Goal: Complete application form

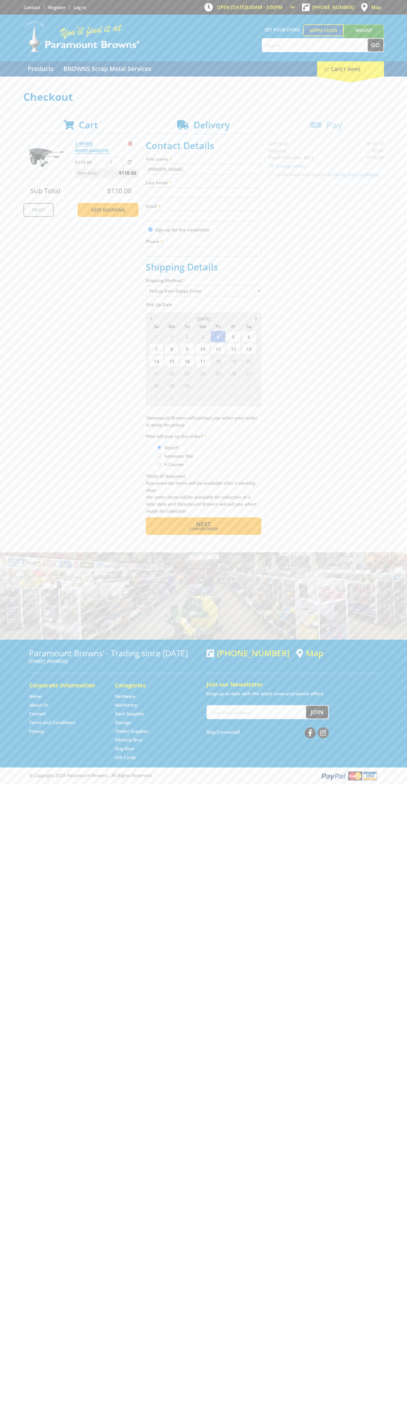
type input "[PERSON_NAME]"
type input "[EMAIL_ADDRESS][DOMAIN_NAME]"
type input "0293744000"
click at [203, 524] on span "Next" at bounding box center [203, 524] width 15 height 8
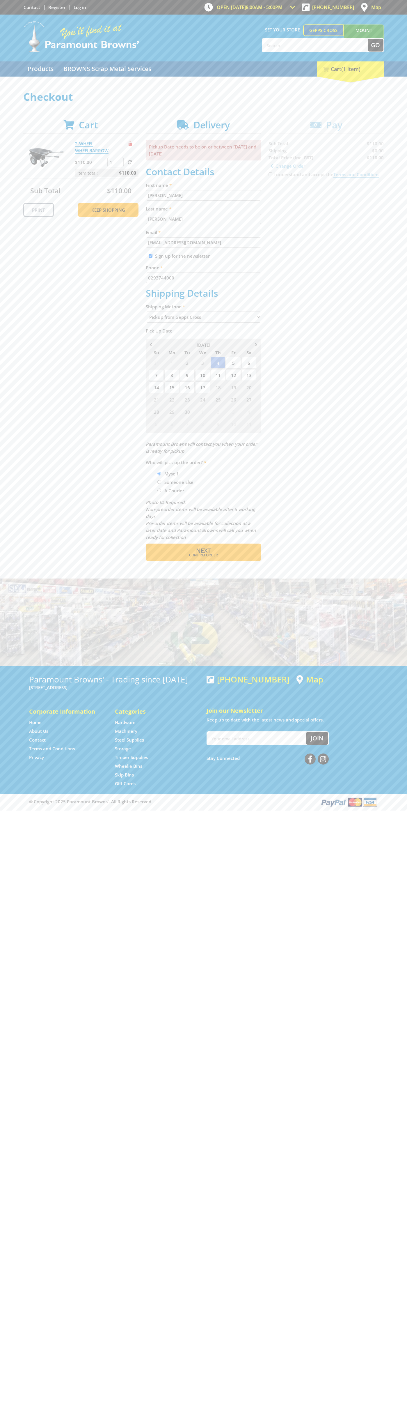
type input "[PERSON_NAME]"
click at [203, 555] on span "Confirm order" at bounding box center [203, 554] width 91 height 3
click at [203, 551] on span "Next" at bounding box center [203, 550] width 15 height 8
